Goal: Transaction & Acquisition: Purchase product/service

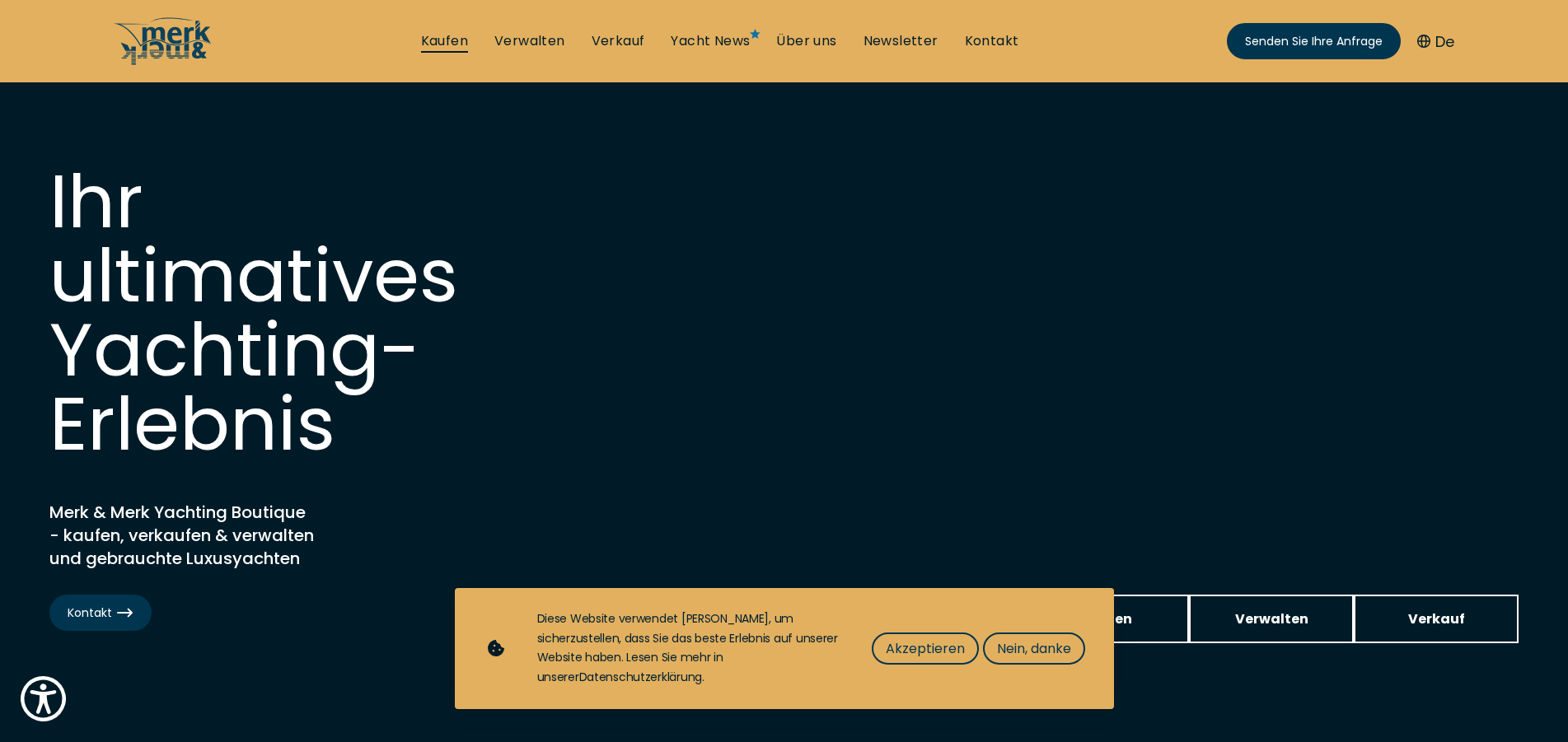
click at [442, 37] on link "Kaufen" at bounding box center [444, 41] width 47 height 18
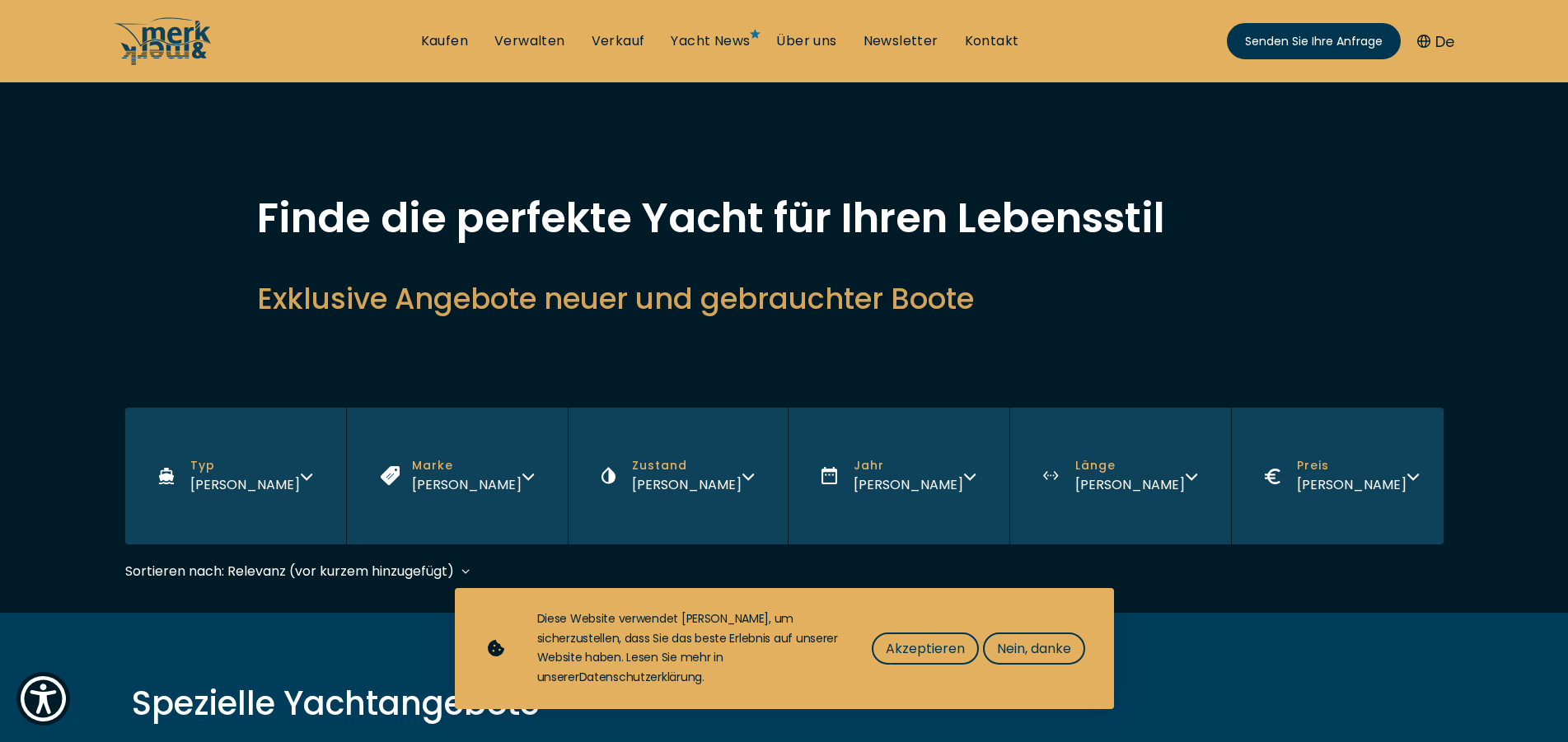
click at [966, 476] on icon "button" at bounding box center [970, 474] width 13 height 13
click at [944, 651] on span "Akzeptieren" at bounding box center [926, 648] width 79 height 21
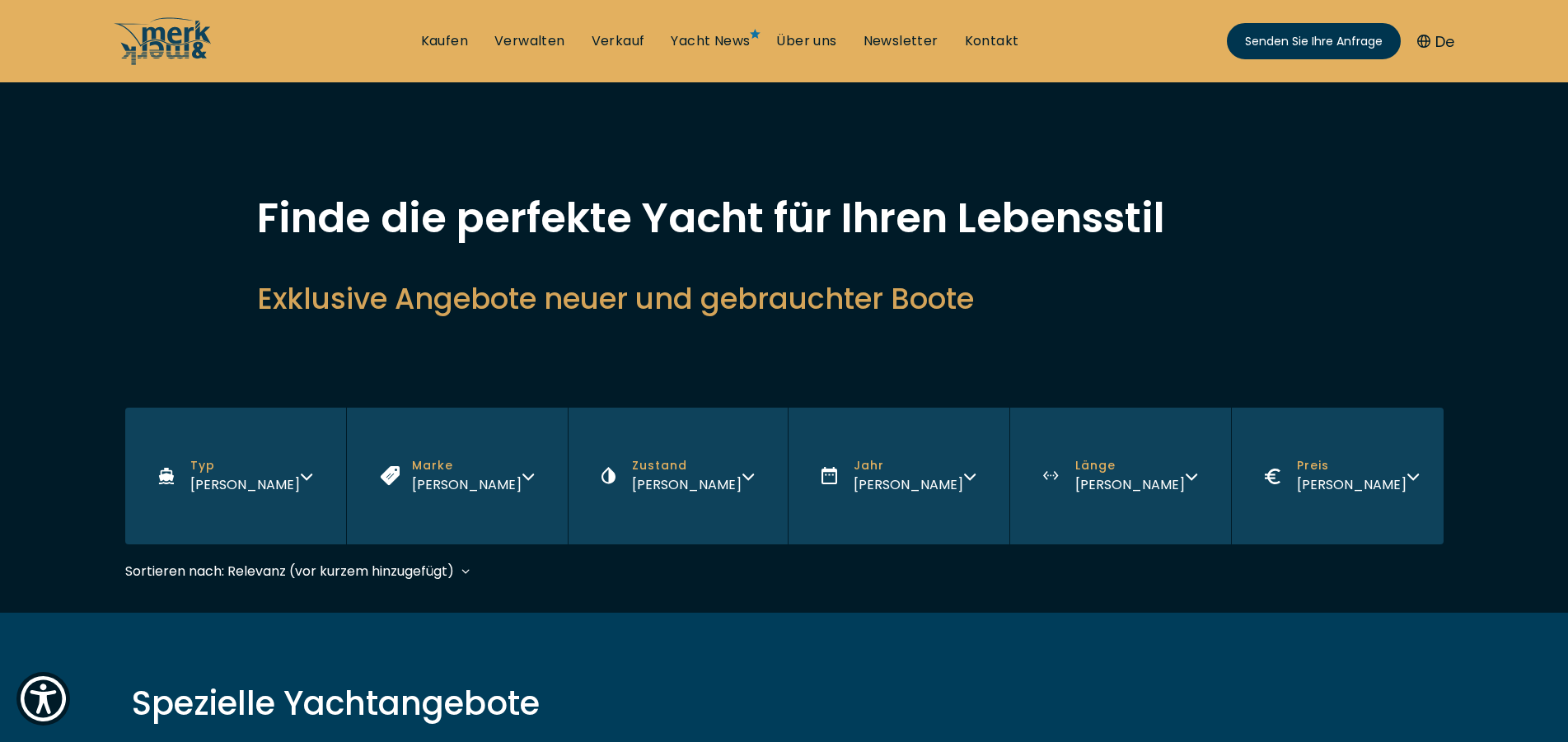
click at [968, 474] on icon "button" at bounding box center [970, 474] width 13 height 13
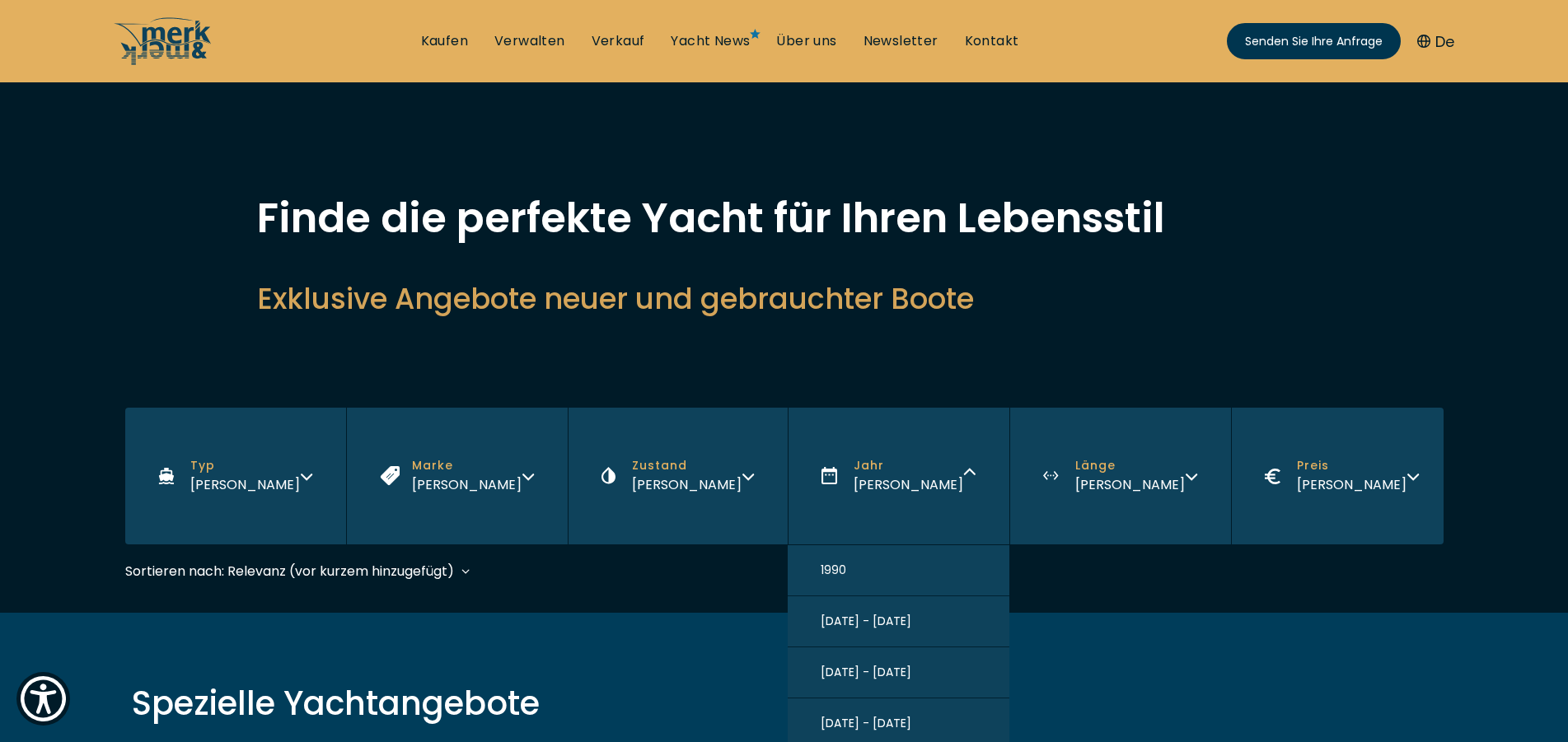
drag, startPoint x: 939, startPoint y: 689, endPoint x: 1042, endPoint y: 571, distance: 156.6
click at [1042, 571] on div "Filters Typ [PERSON_NAME] [PERSON_NAME] Zustand [PERSON_NAME] [PERSON_NAME] [PE…" at bounding box center [784, 503] width 1318 height 191
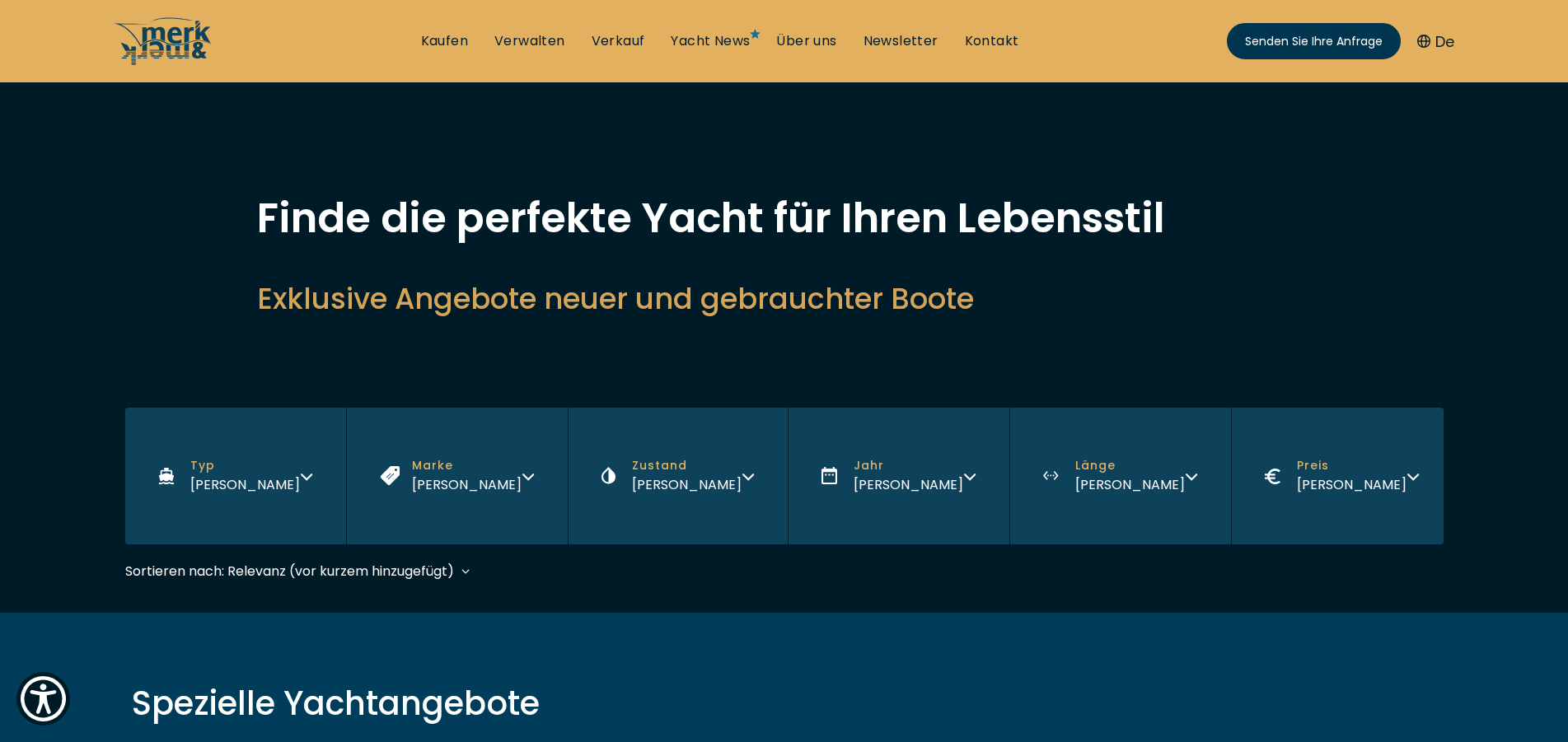
click at [1042, 571] on div "Sort by: Relevance (Recently added) Year (Oldest first) Price (High to Low) Pri…" at bounding box center [784, 579] width 1318 height 37
click at [1187, 475] on icon "button" at bounding box center [1191, 477] width 10 height 4
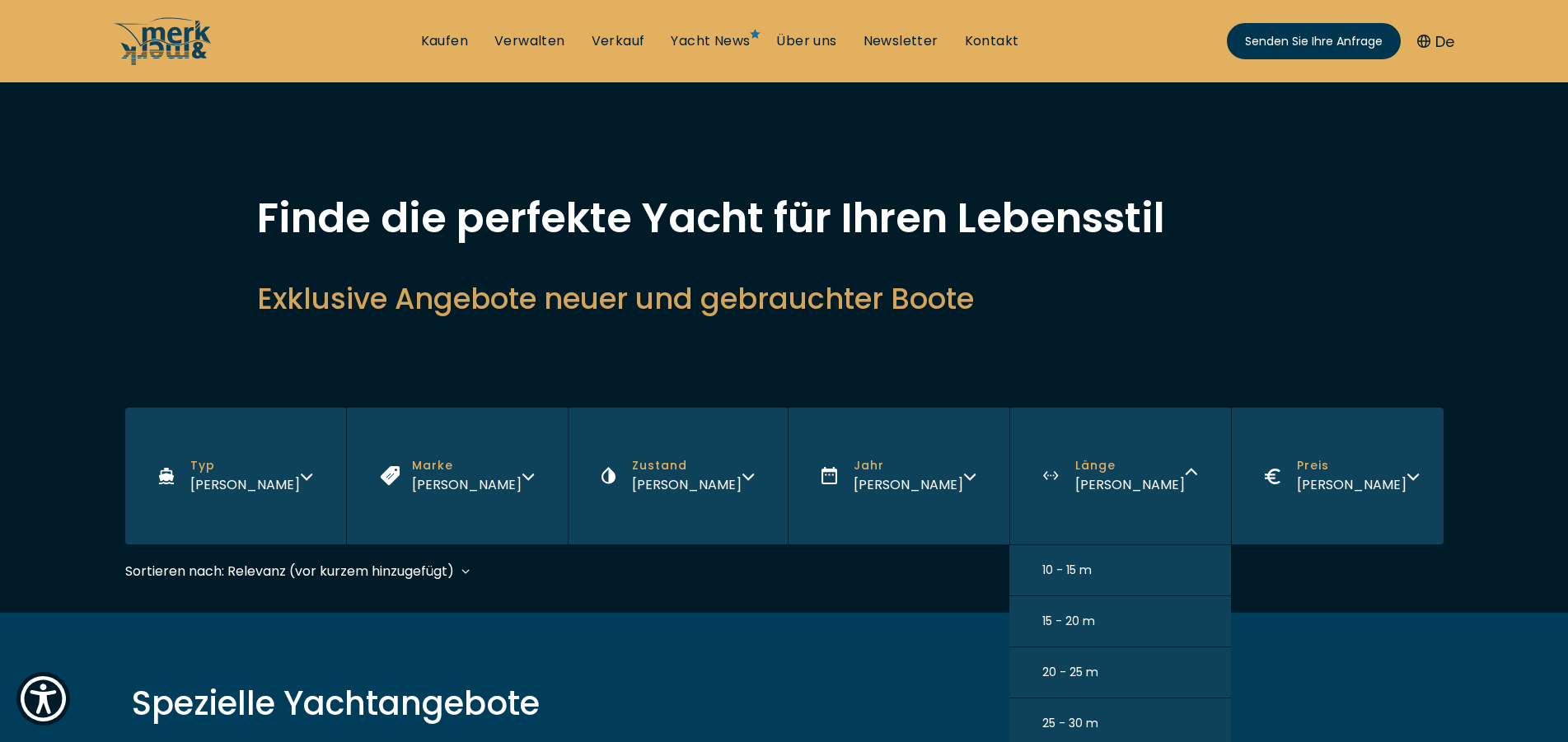
click at [1105, 729] on button "25 - 30 m" at bounding box center [1120, 724] width 221 height 51
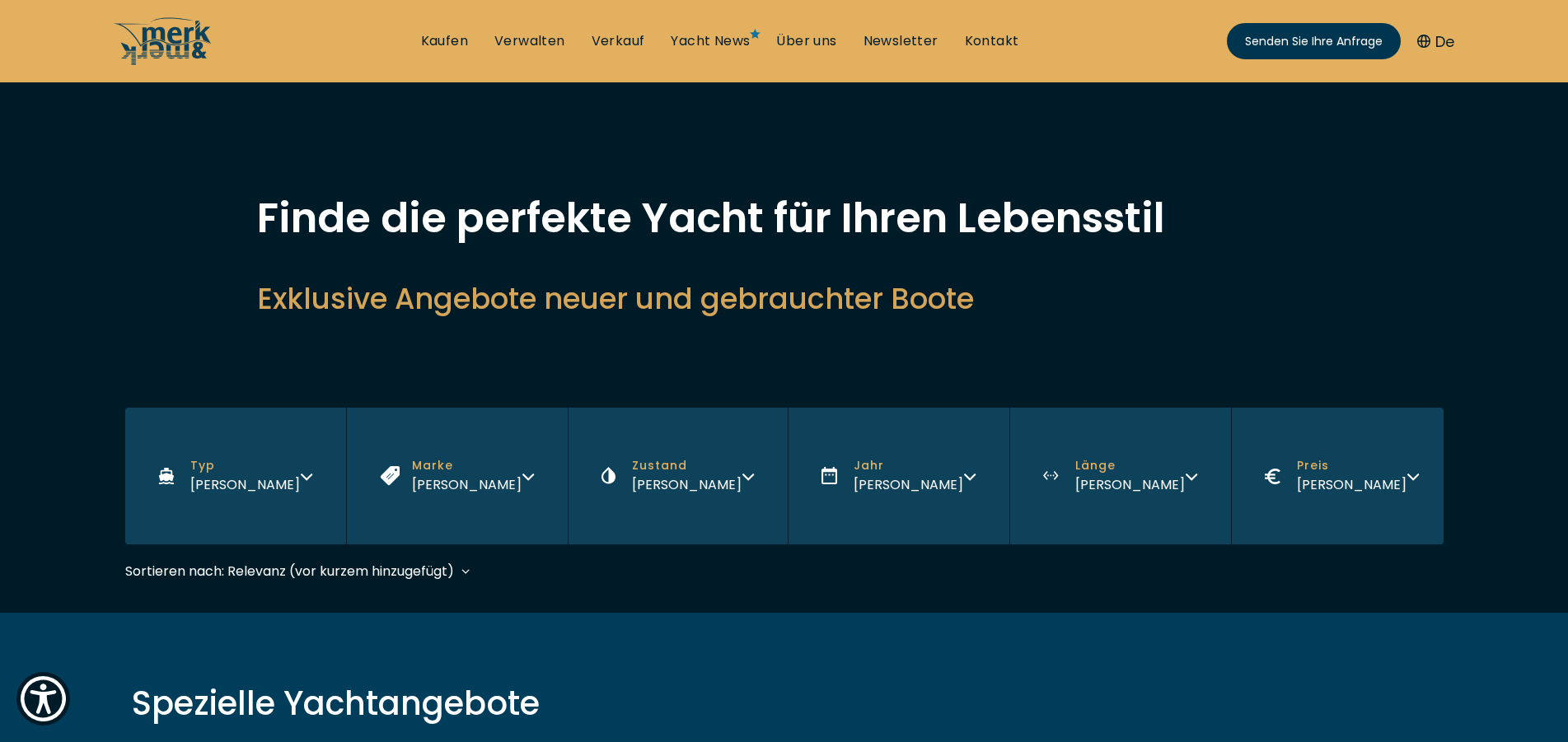
scroll to position [353, 0]
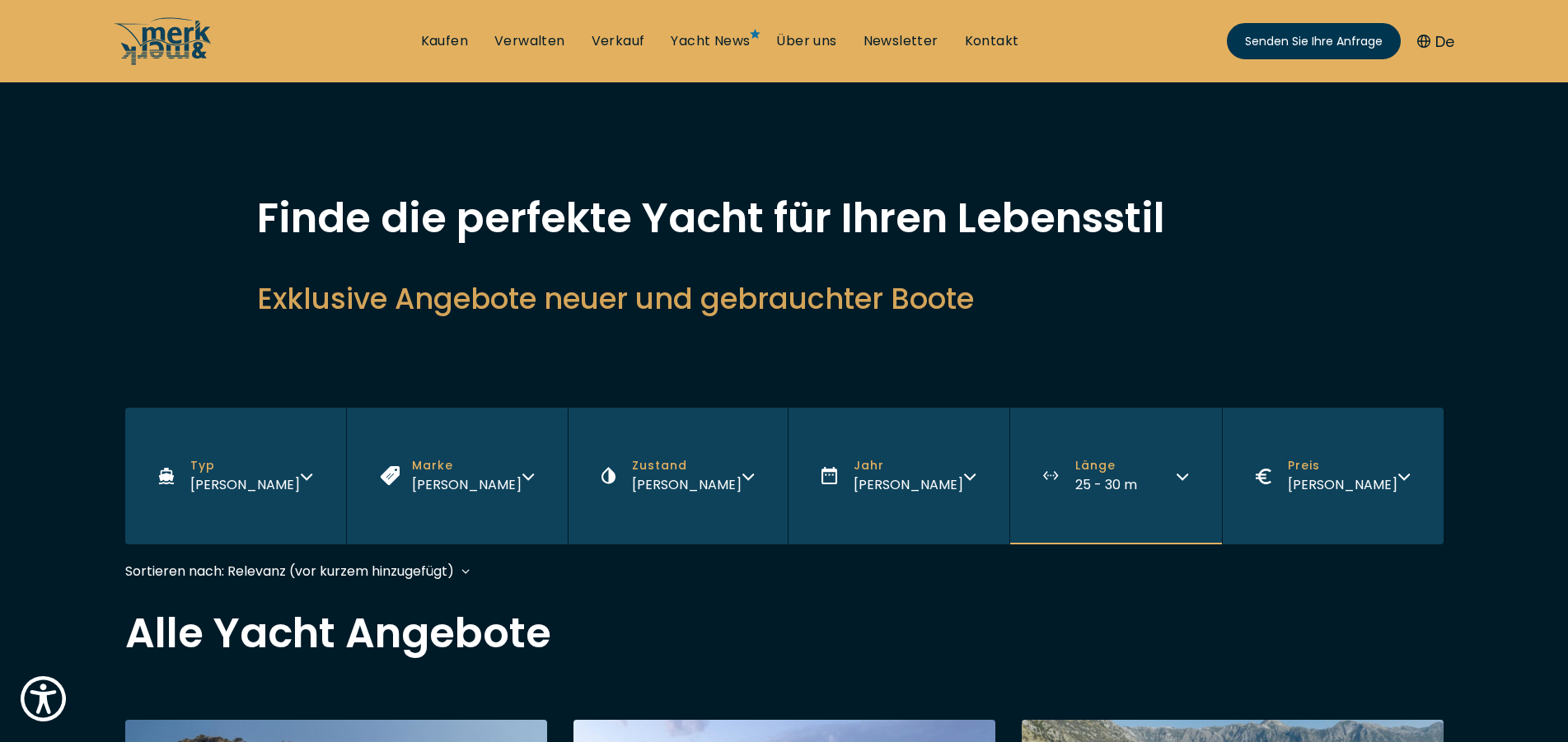
click at [1183, 477] on icon "button" at bounding box center [1182, 474] width 13 height 13
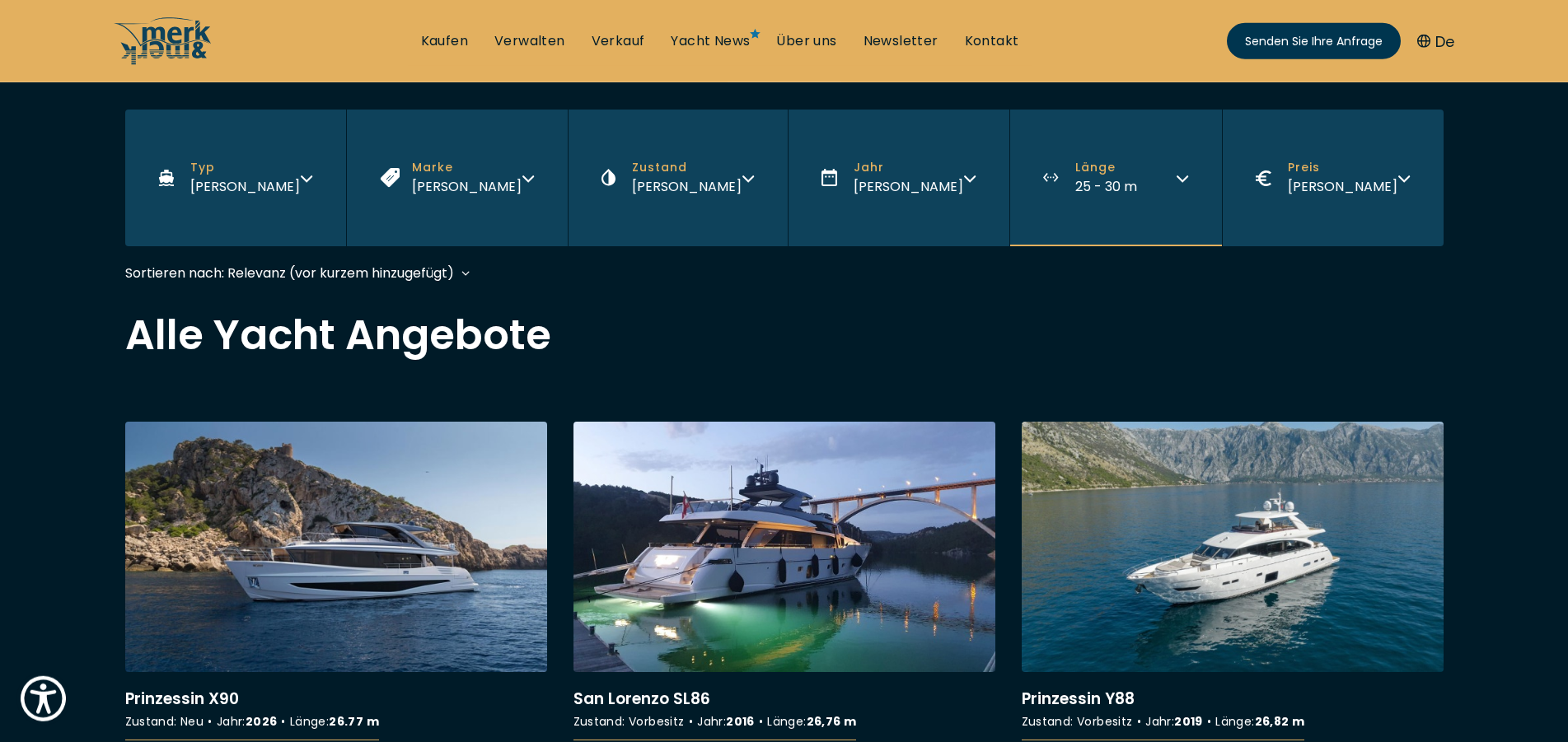
scroll to position [305, 0]
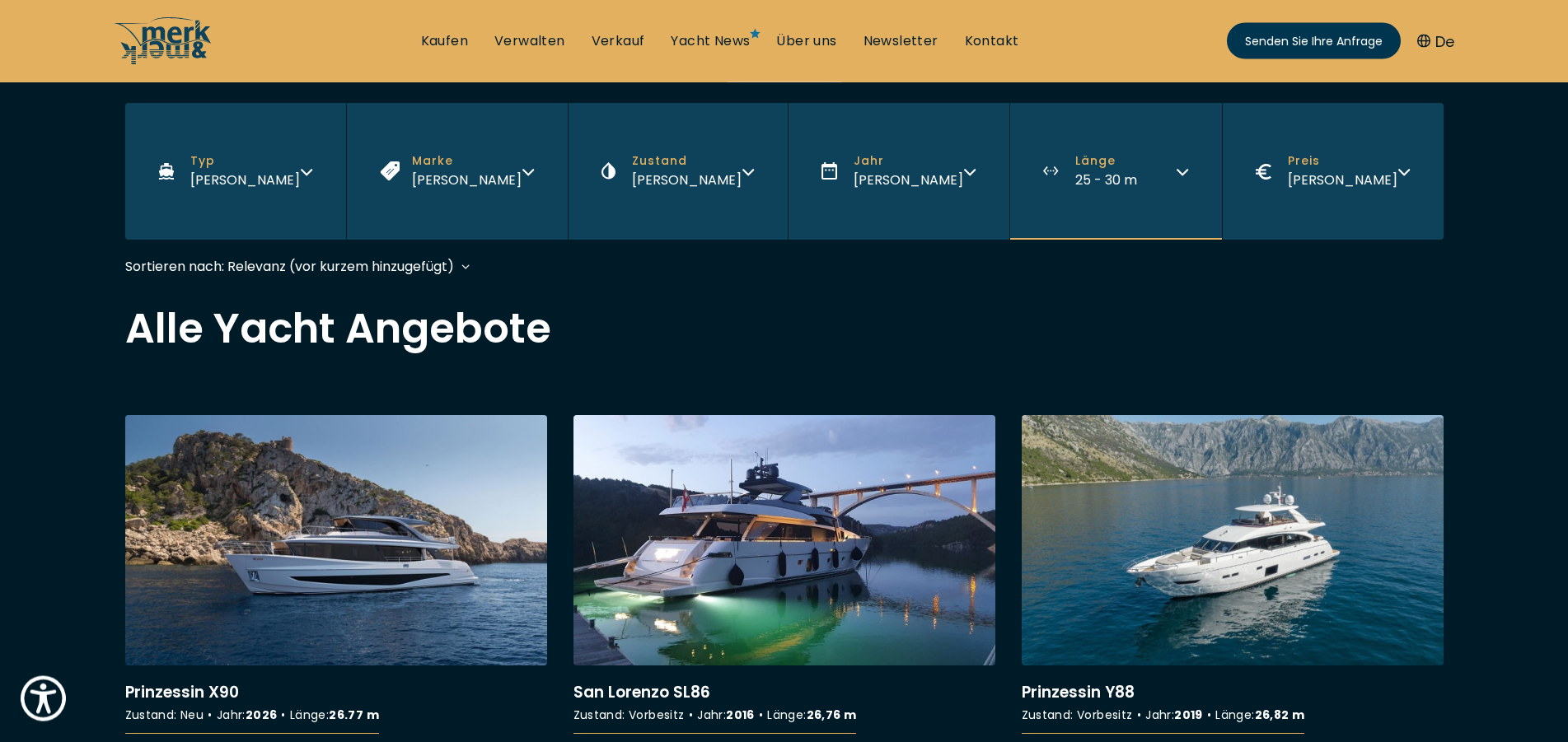
click at [1182, 175] on icon "button" at bounding box center [1182, 169] width 13 height 13
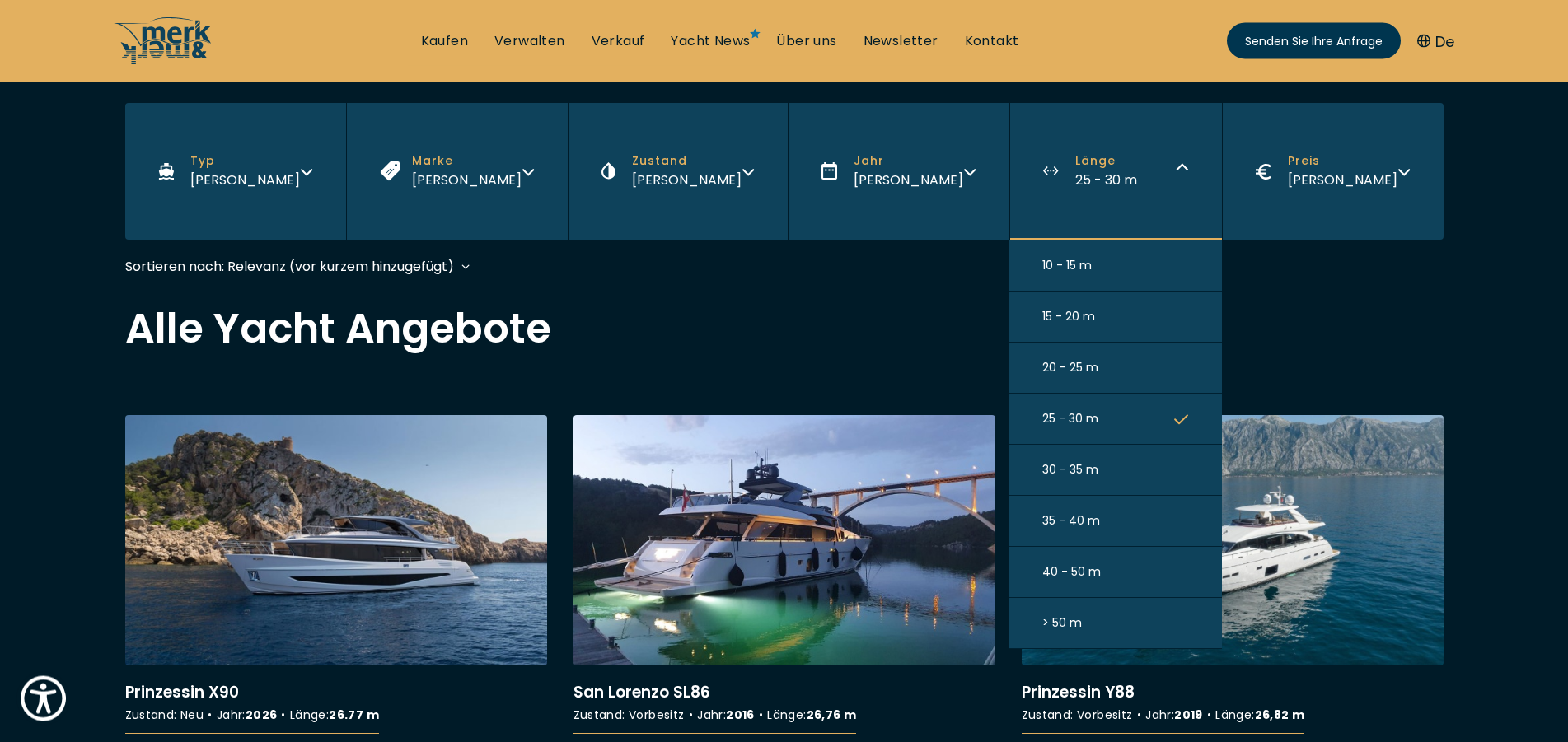
click at [1071, 566] on button "40 - 50 m" at bounding box center [1116, 572] width 212 height 51
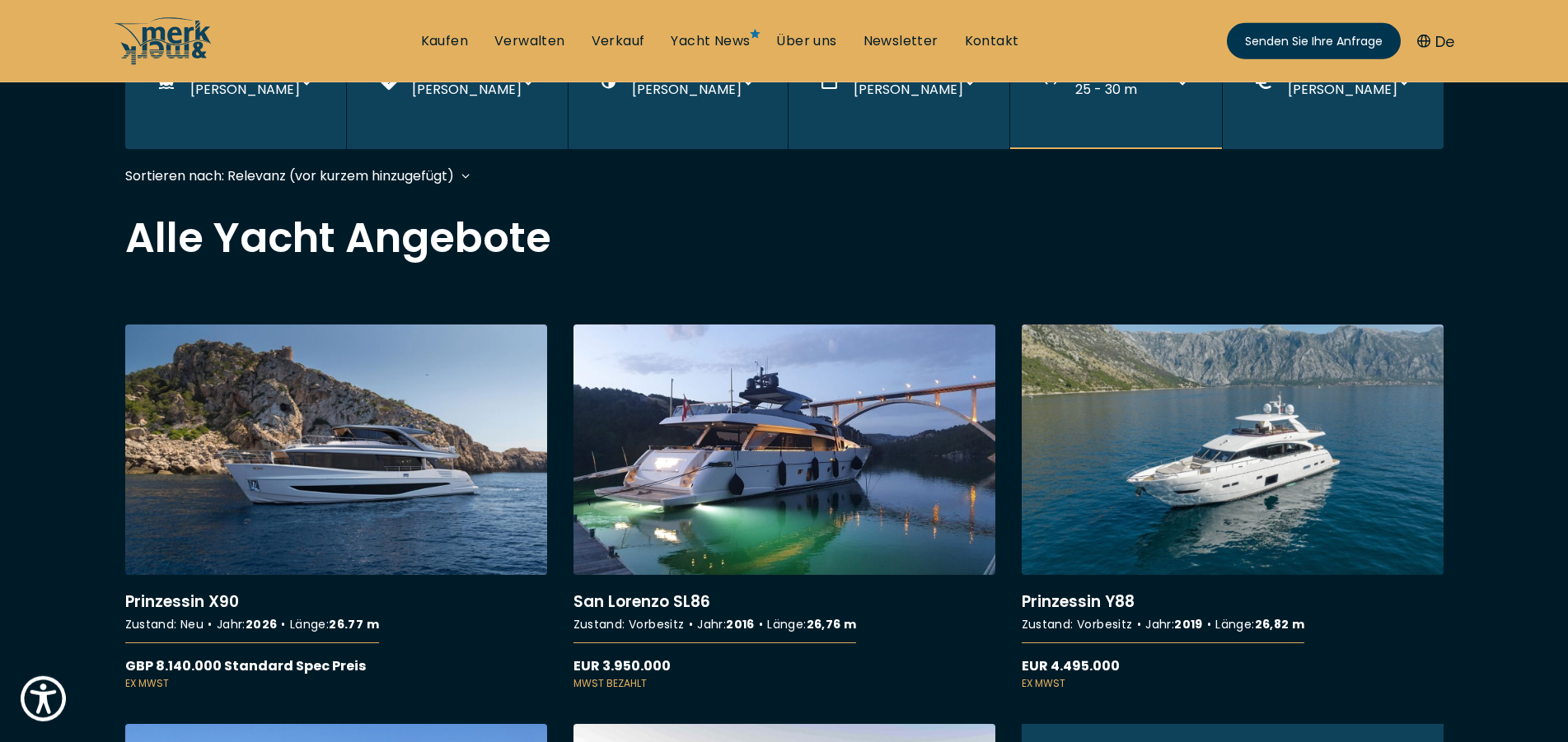
scroll to position [407, 0]
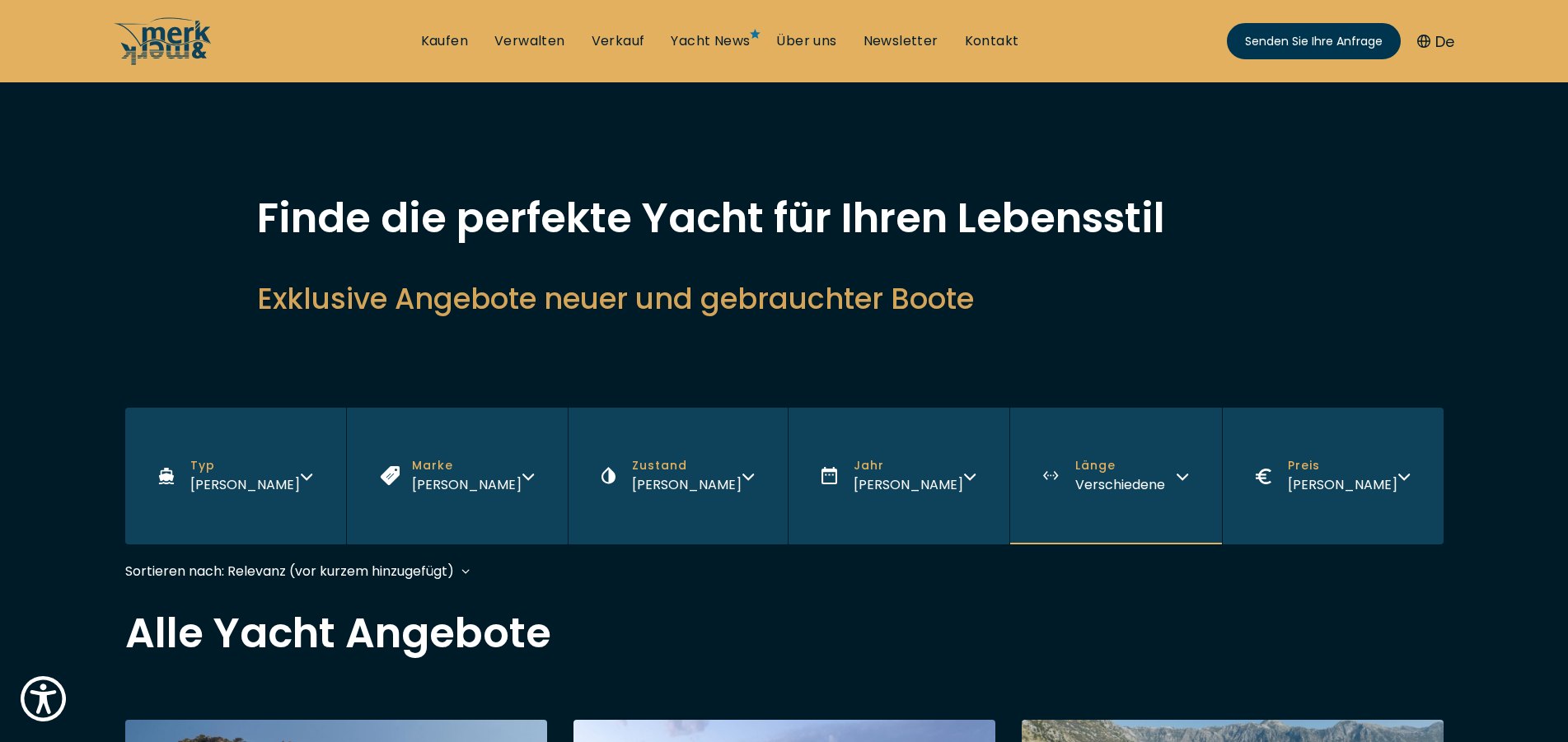
click at [964, 476] on icon "button" at bounding box center [970, 474] width 13 height 13
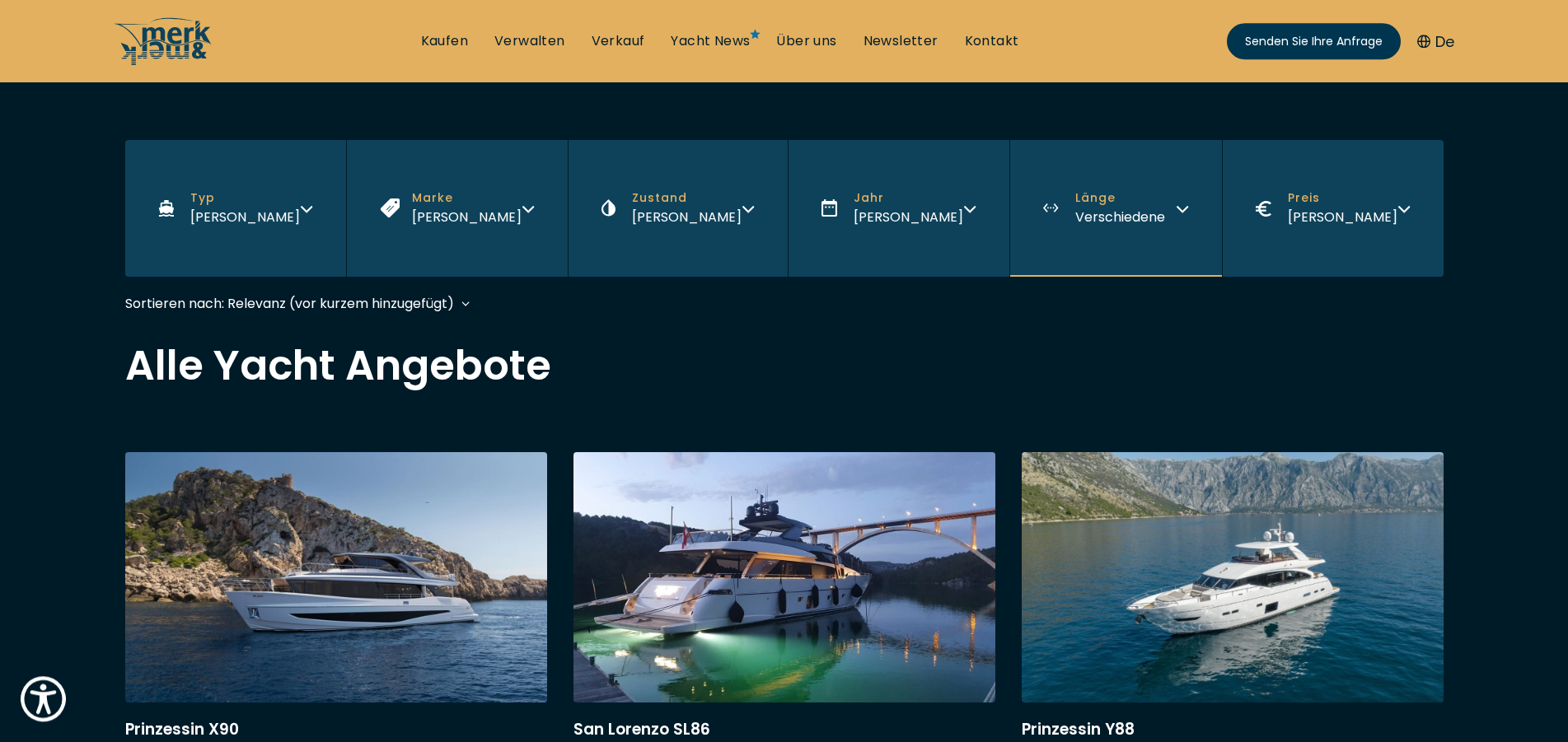
scroll to position [274, 0]
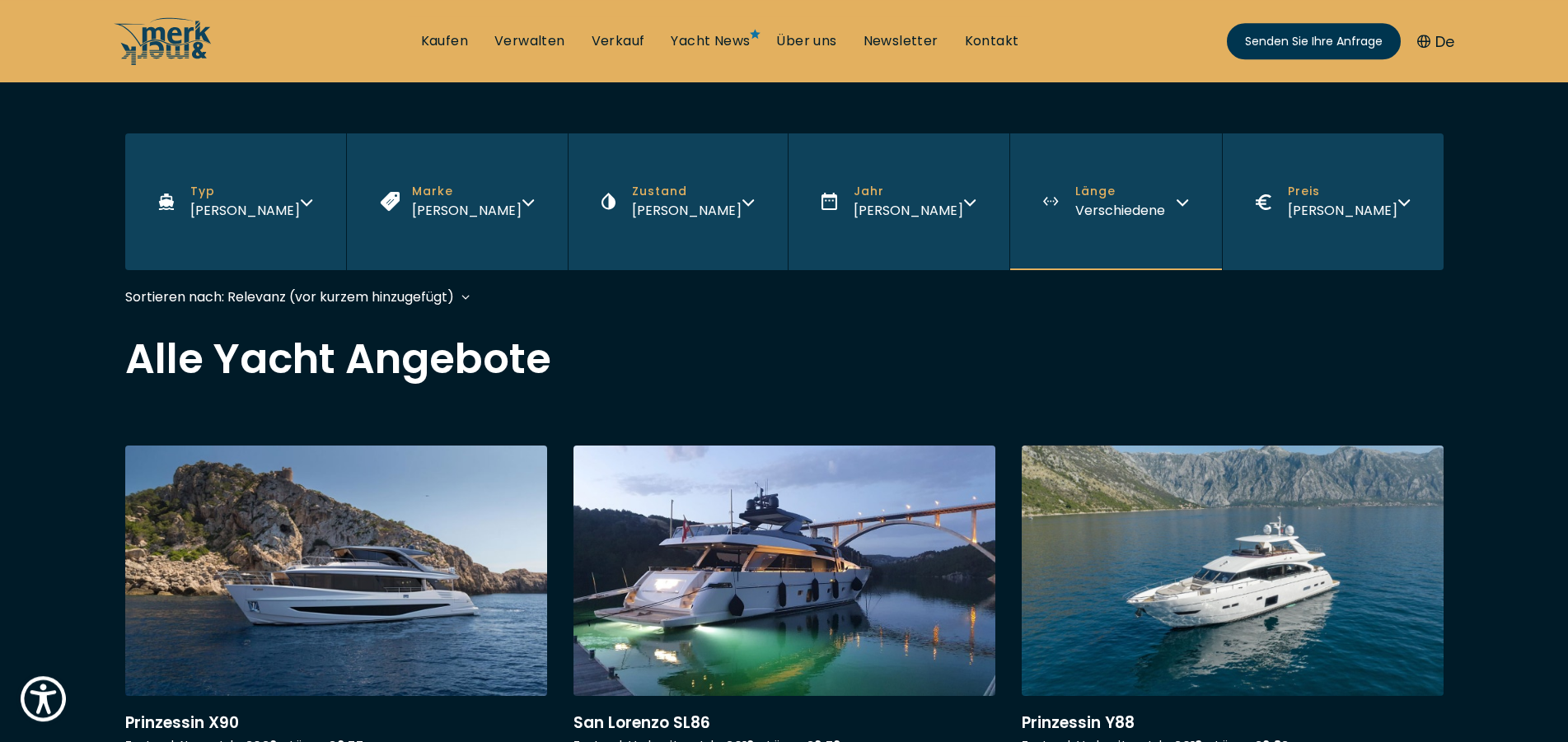
click at [956, 201] on button "Jahr [PERSON_NAME]" at bounding box center [899, 201] width 221 height 137
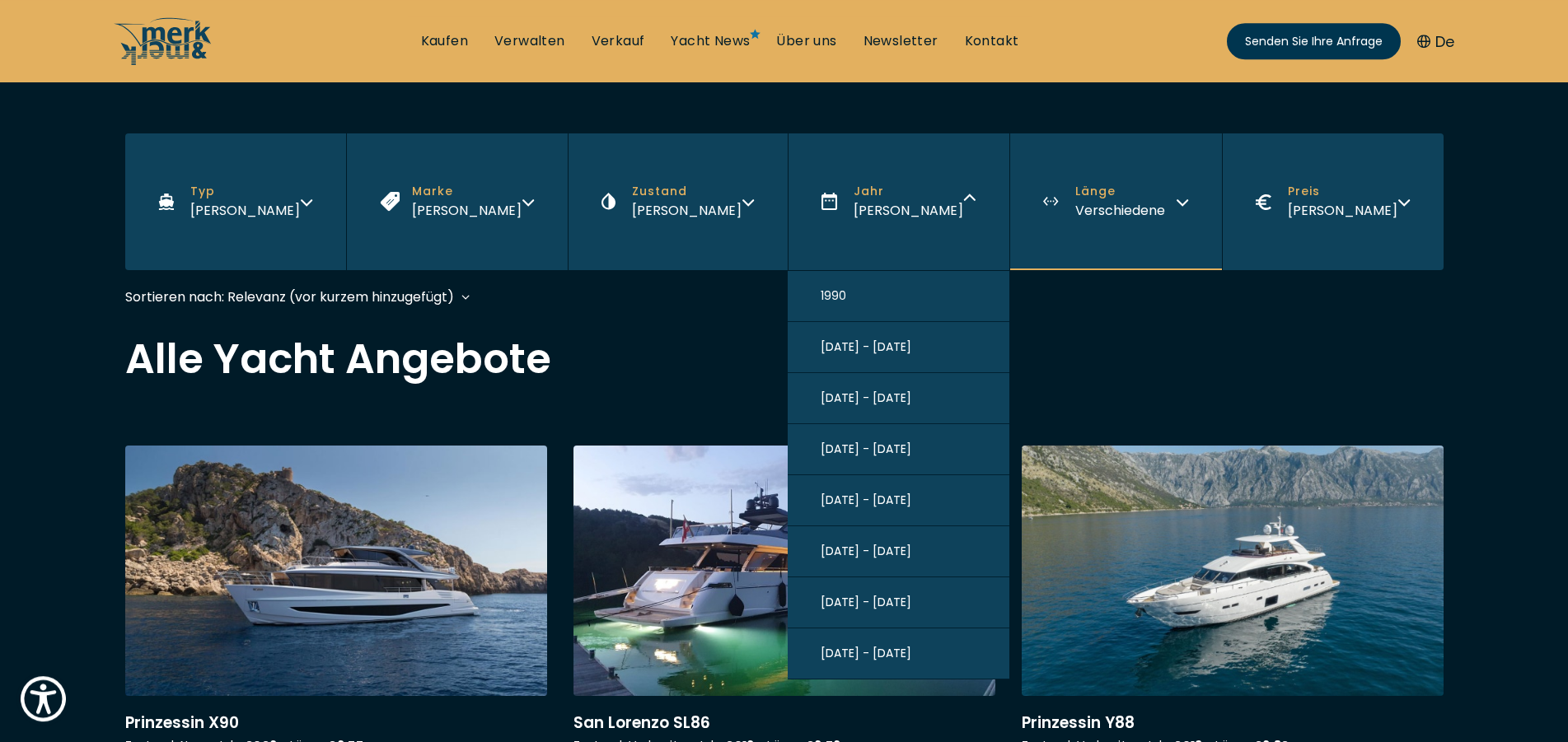
click at [874, 612] on span "[DATE] - [DATE]" at bounding box center [865, 602] width 91 height 17
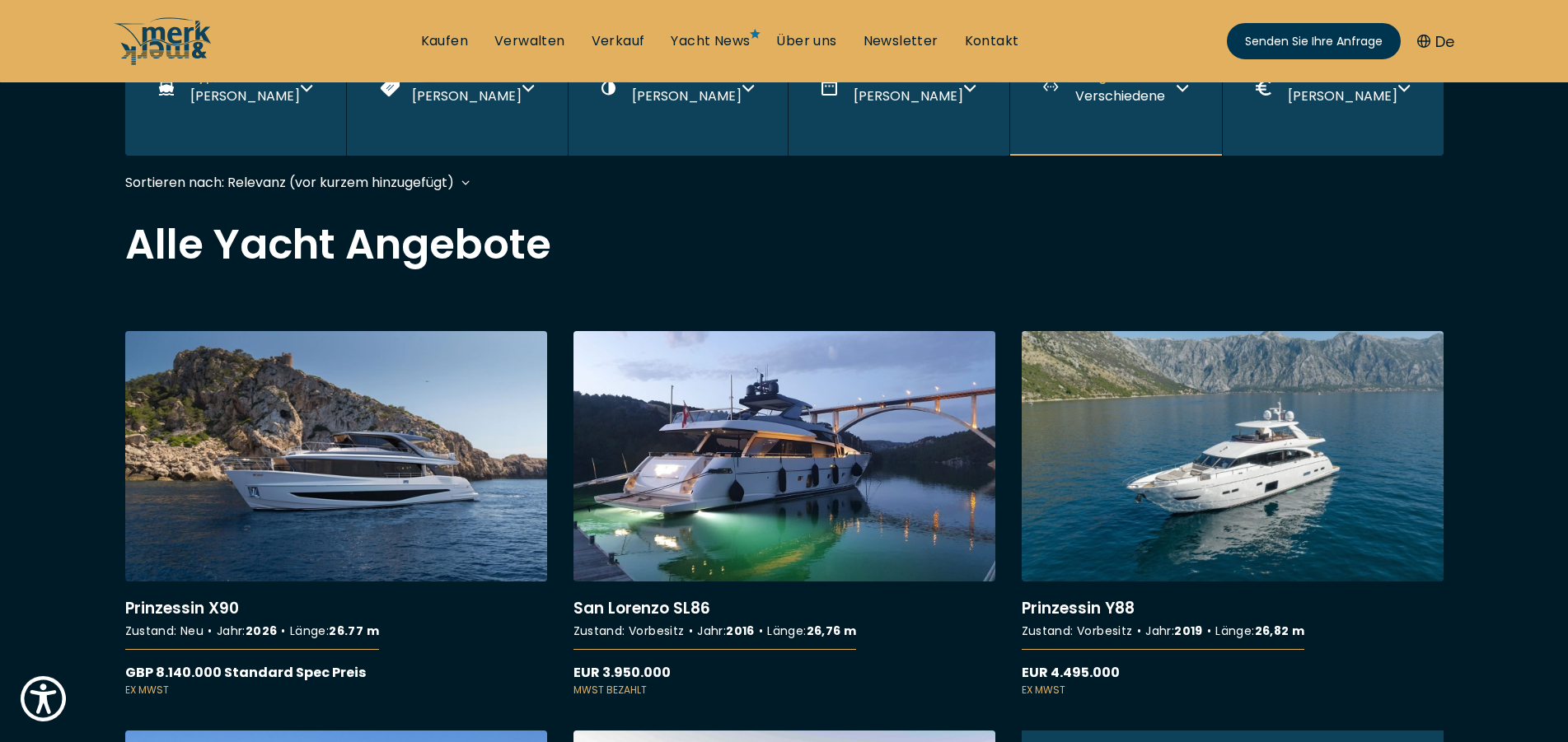
scroll to position [403, 0]
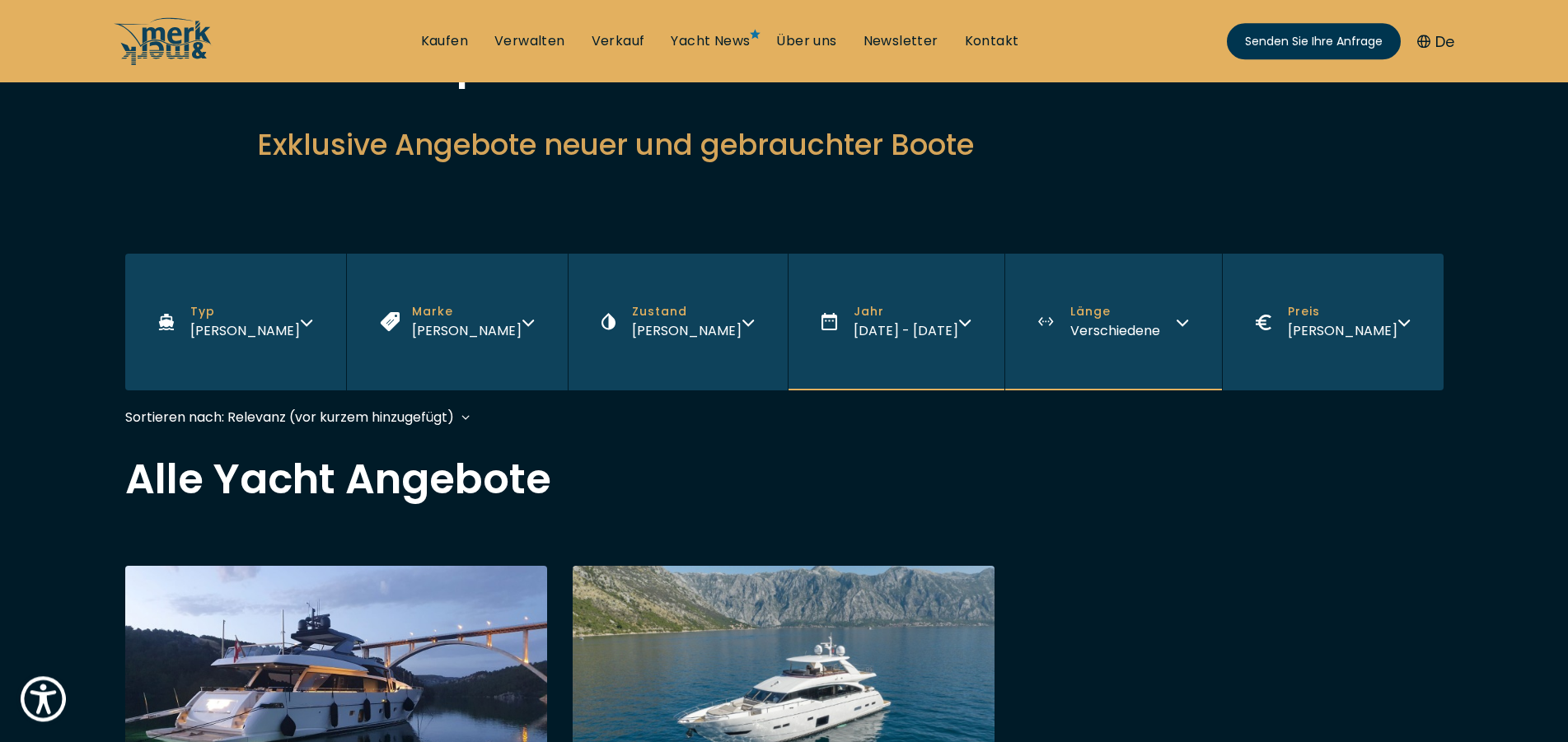
scroll to position [130, 0]
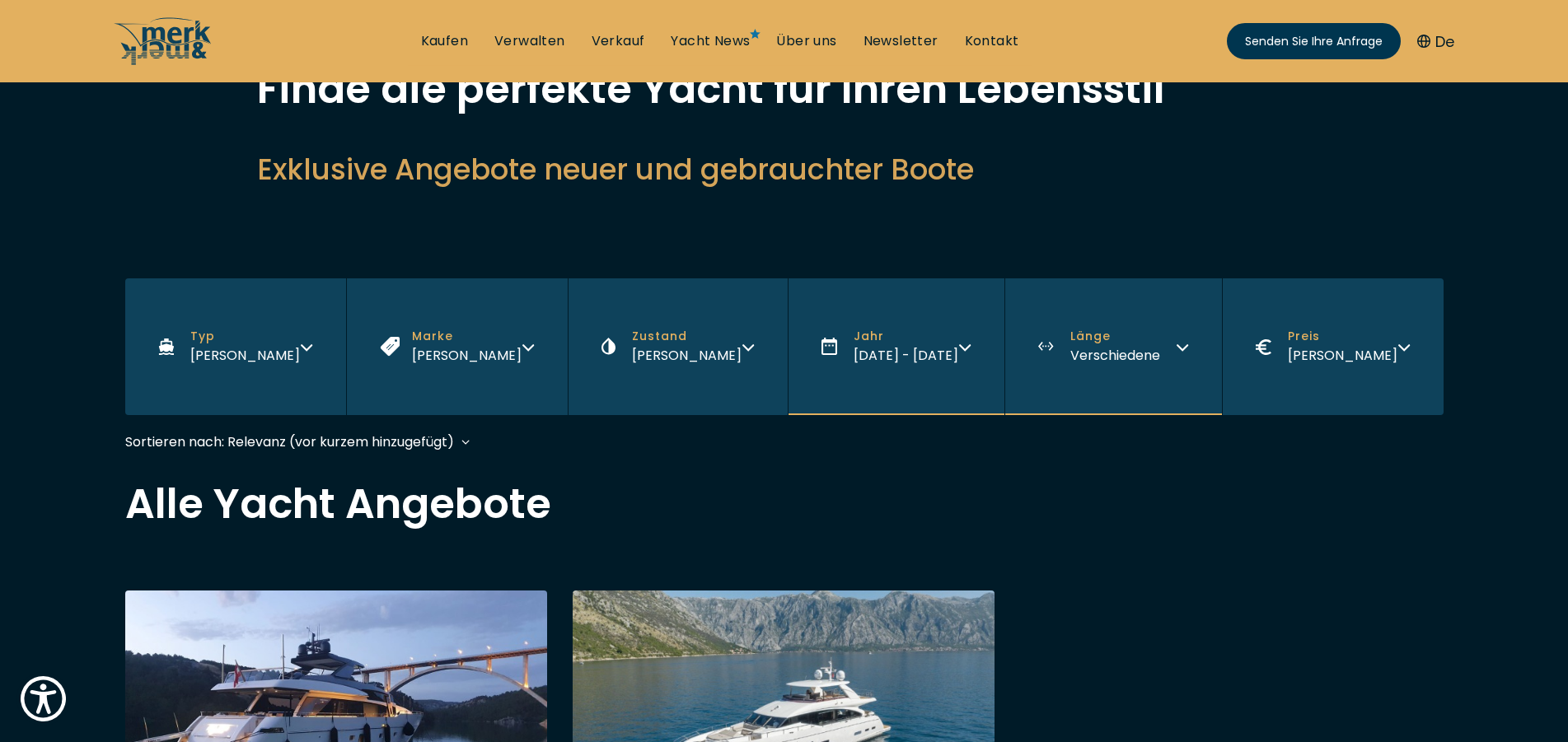
click at [1109, 354] on span "Verschiedene" at bounding box center [1116, 355] width 90 height 19
click at [1324, 464] on div "Sort by: Relevance (Recently added) Year (Oldest first) Price (High to Low) Pri…" at bounding box center [784, 450] width 1318 height 37
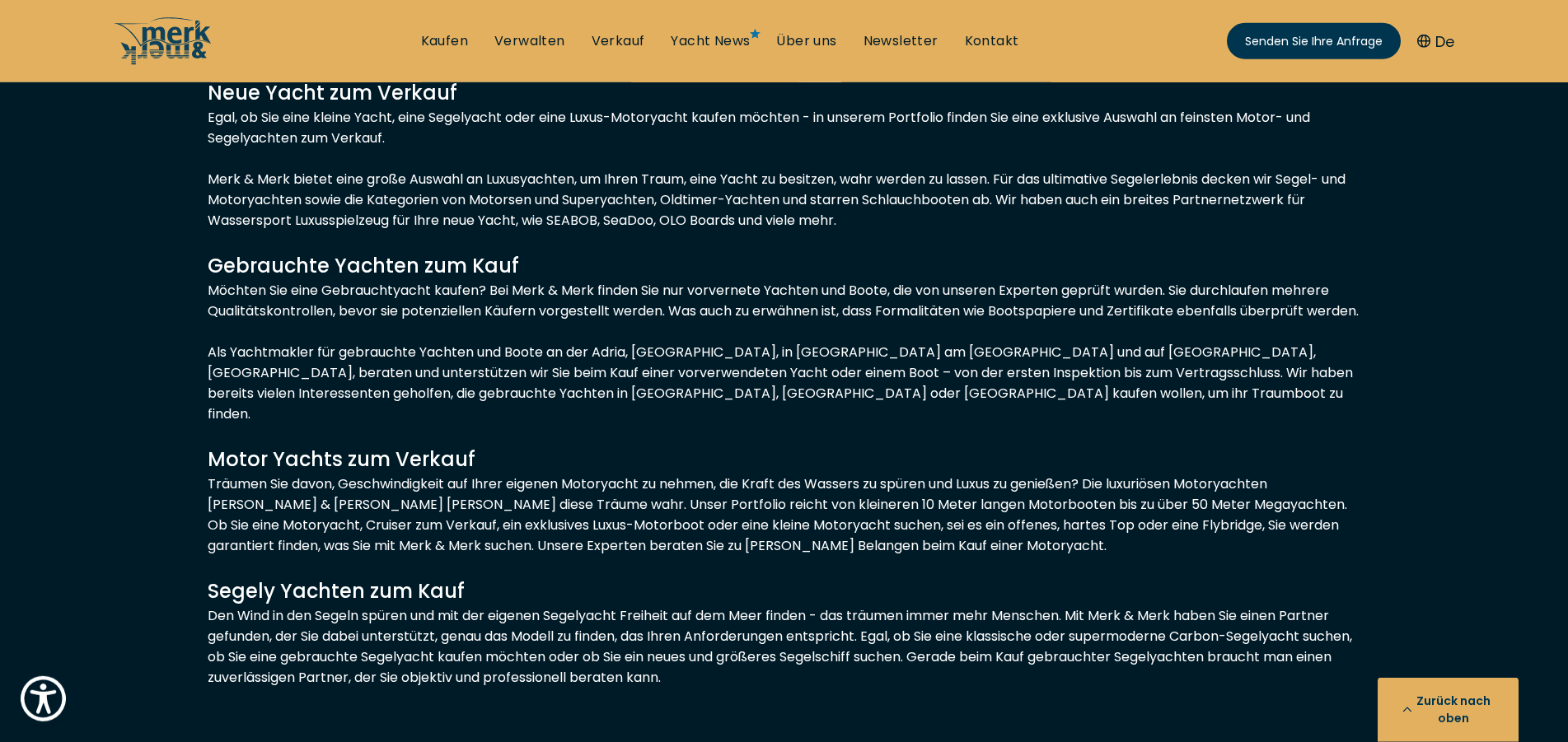
scroll to position [0, 0]
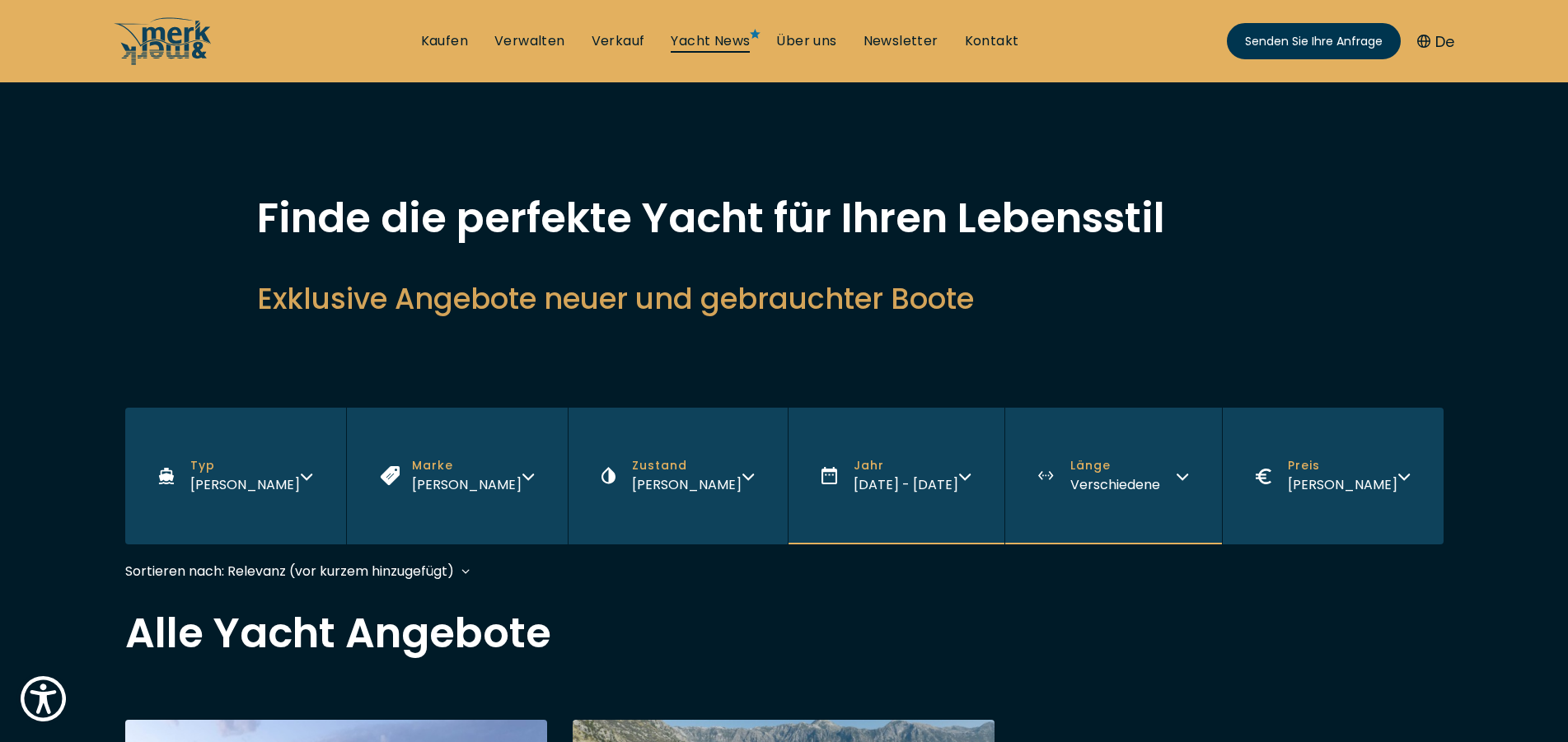
click at [695, 43] on link "Yacht News" at bounding box center [711, 41] width 79 height 18
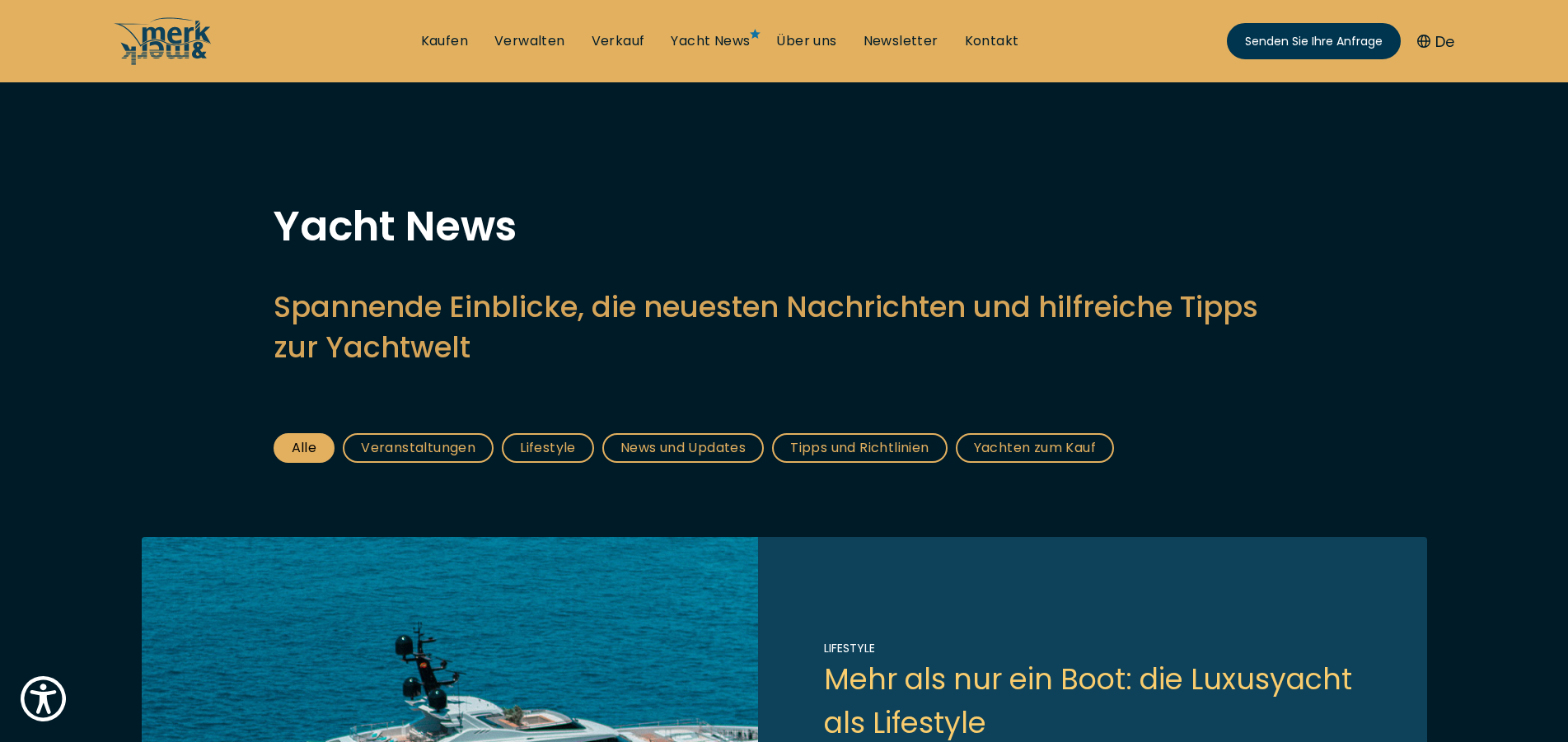
click at [1046, 450] on link "Yachten zum Kauf" at bounding box center [1035, 448] width 158 height 30
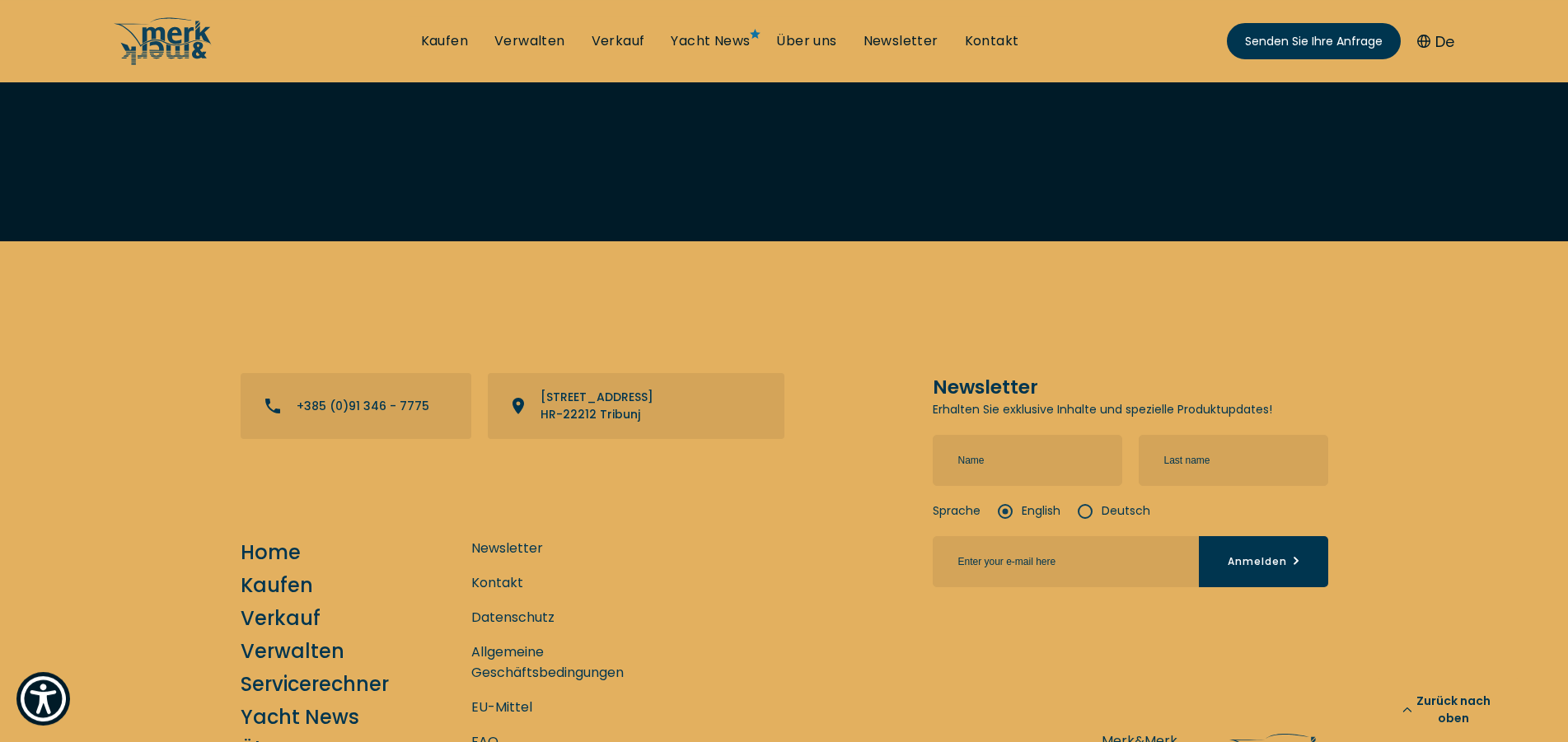
scroll to position [2514, 0]
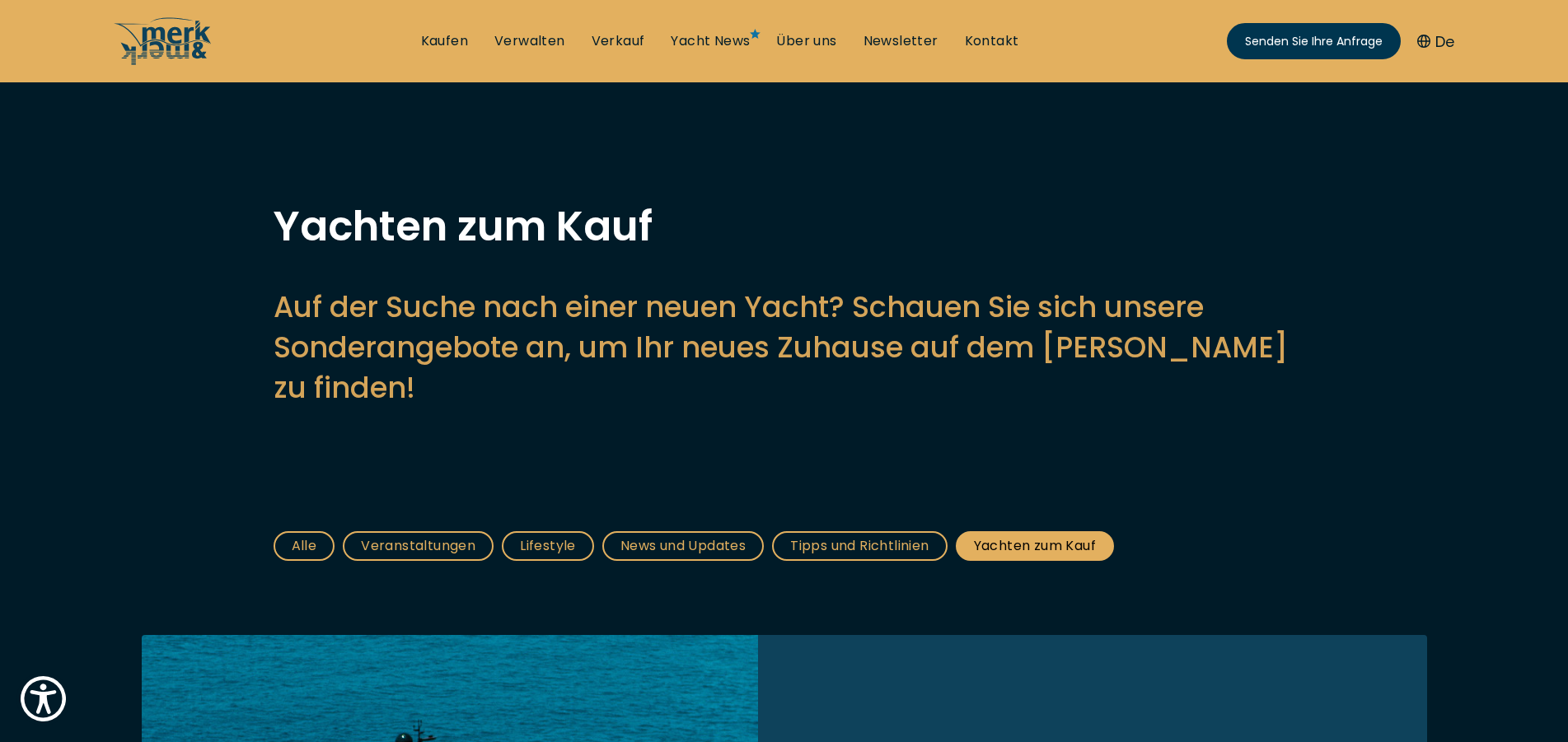
scroll to position [407, 0]
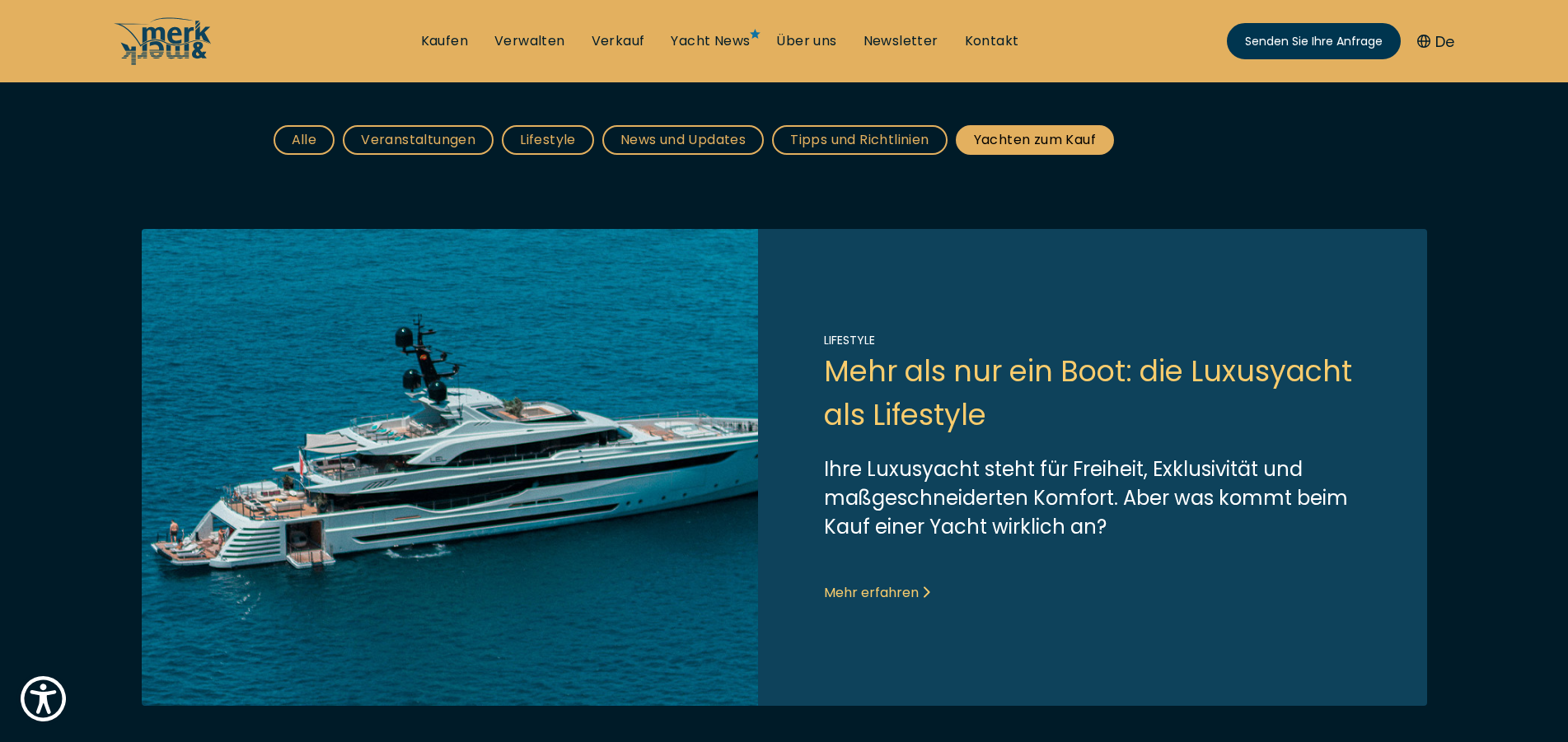
scroll to position [406, 0]
